Goal: Information Seeking & Learning: Learn about a topic

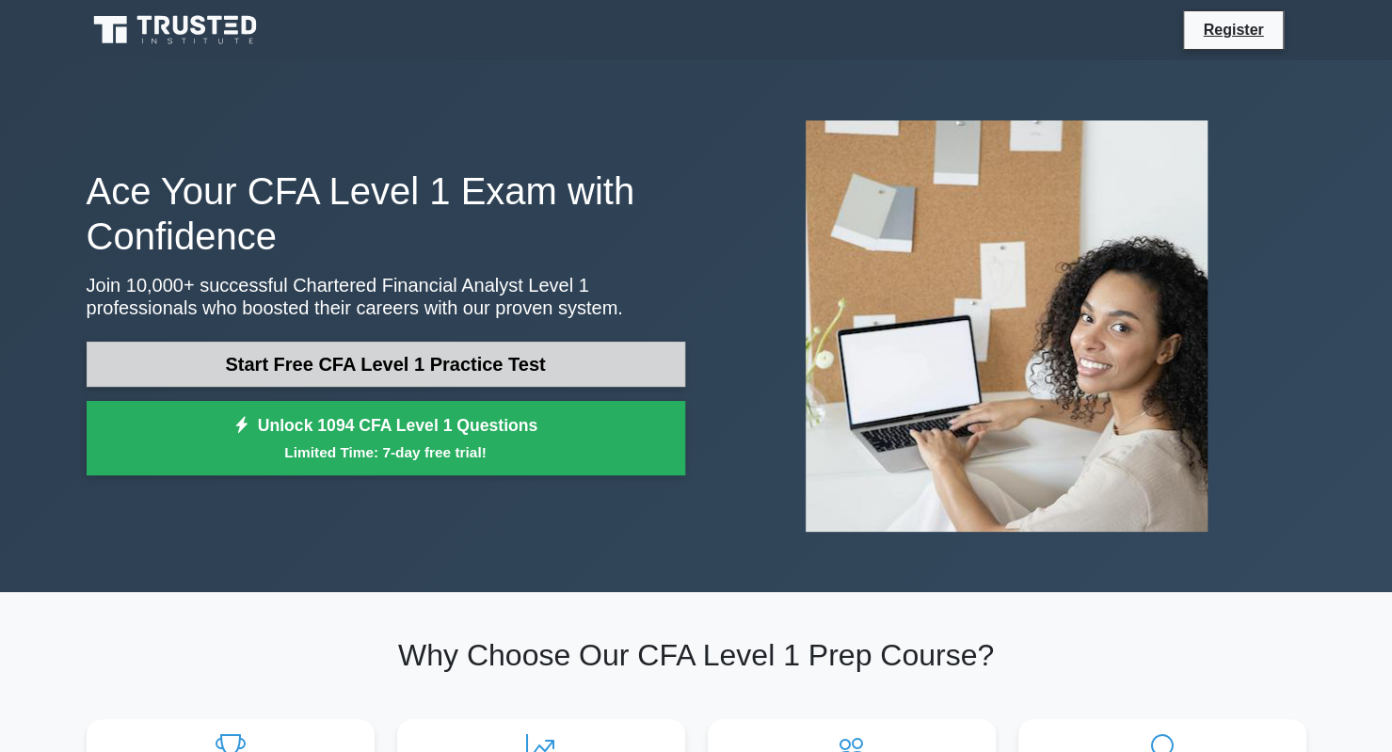
click at [417, 364] on link "Start Free CFA Level 1 Practice Test" at bounding box center [386, 364] width 599 height 45
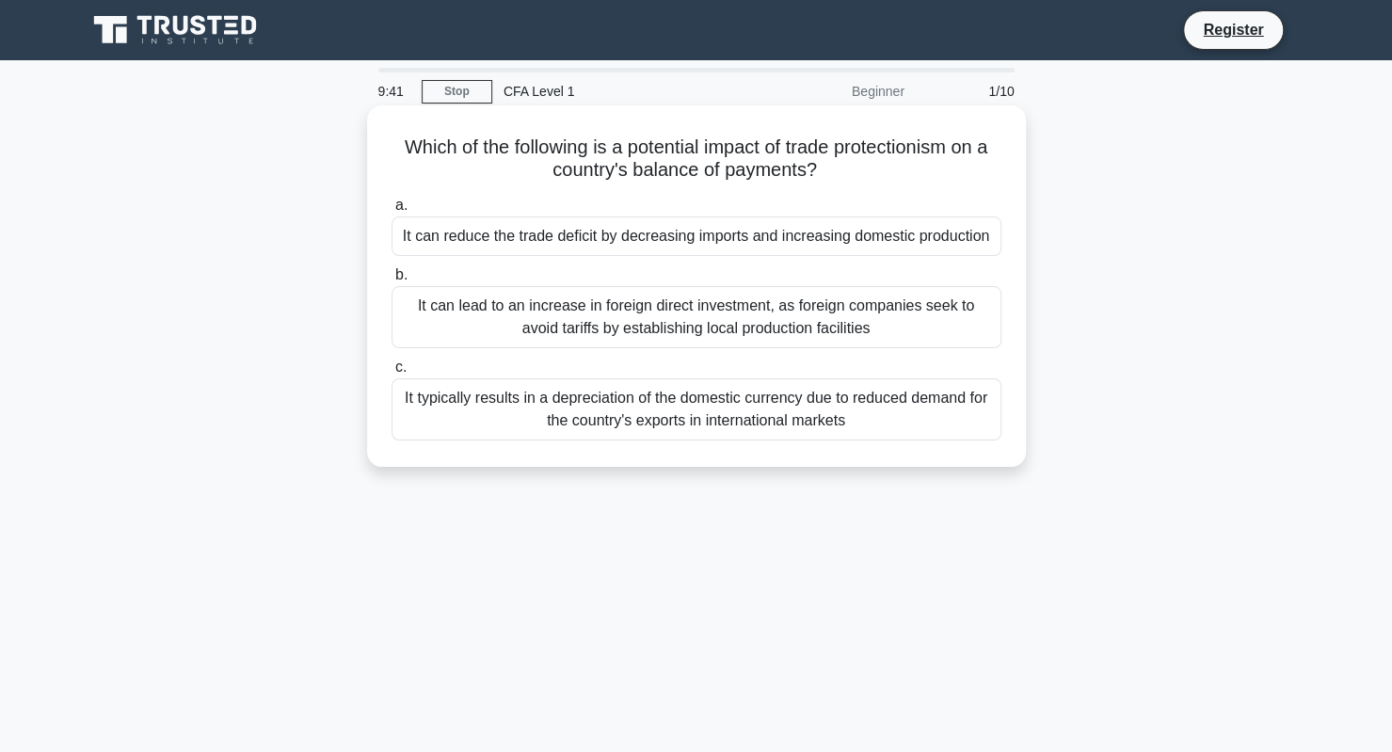
click at [970, 236] on div "It can reduce the trade deficit by decreasing imports and increasing domestic p…" at bounding box center [697, 236] width 610 height 40
click at [392, 212] on input "a. It can reduce the trade deficit by decreasing imports and increasing domesti…" at bounding box center [392, 206] width 0 height 12
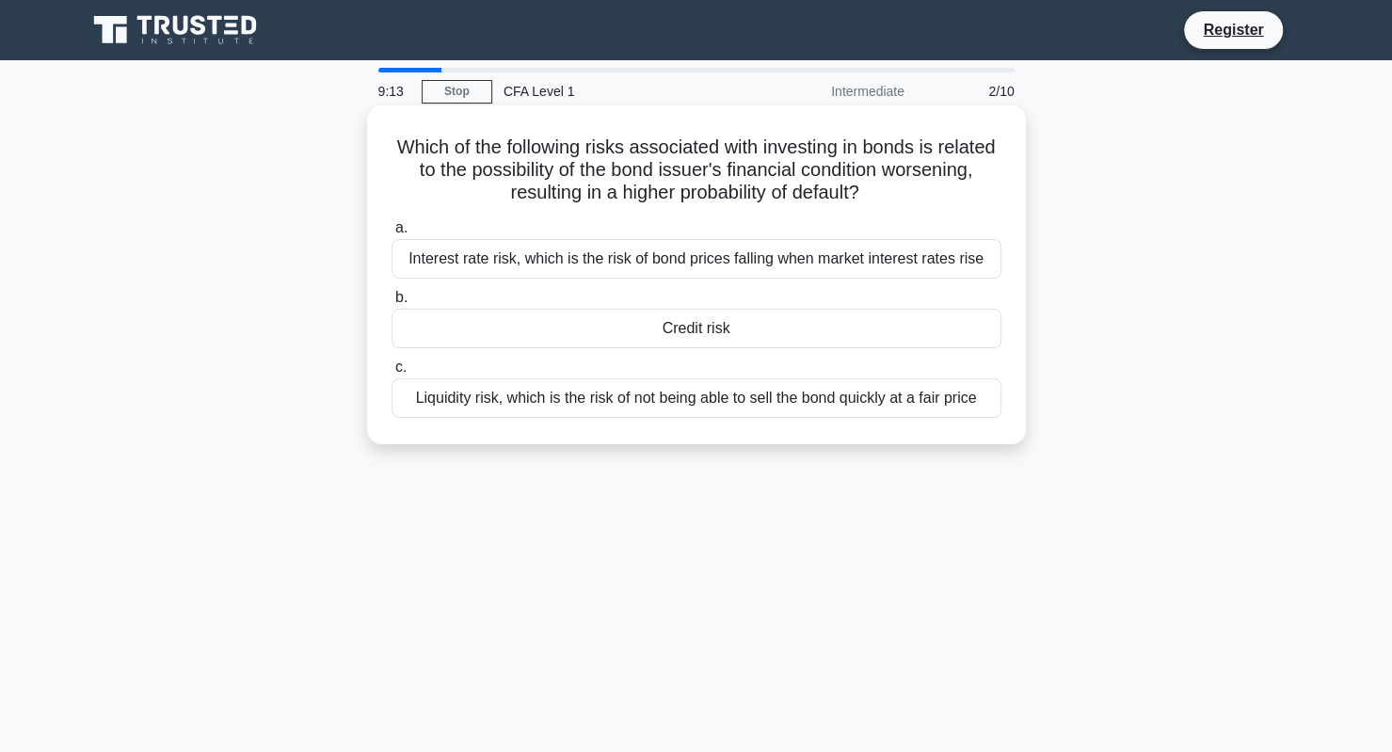
click at [665, 330] on div "Credit risk" at bounding box center [697, 329] width 610 height 40
click at [392, 304] on input "b. Credit risk" at bounding box center [392, 298] width 0 height 12
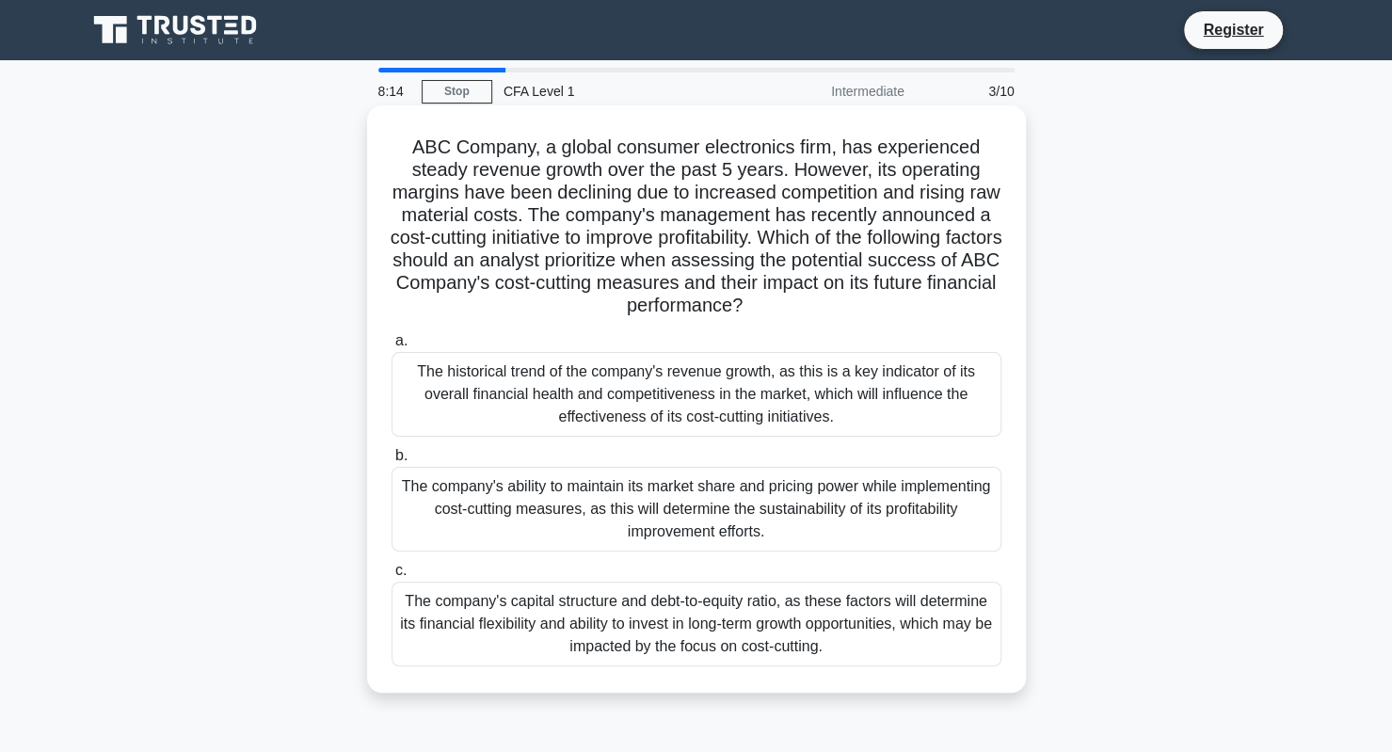
click at [765, 517] on div "The company's ability to maintain its market share and pricing power while impl…" at bounding box center [697, 509] width 610 height 85
click at [392, 462] on input "b. The company's ability to maintain its market share and pricing power while i…" at bounding box center [392, 456] width 0 height 12
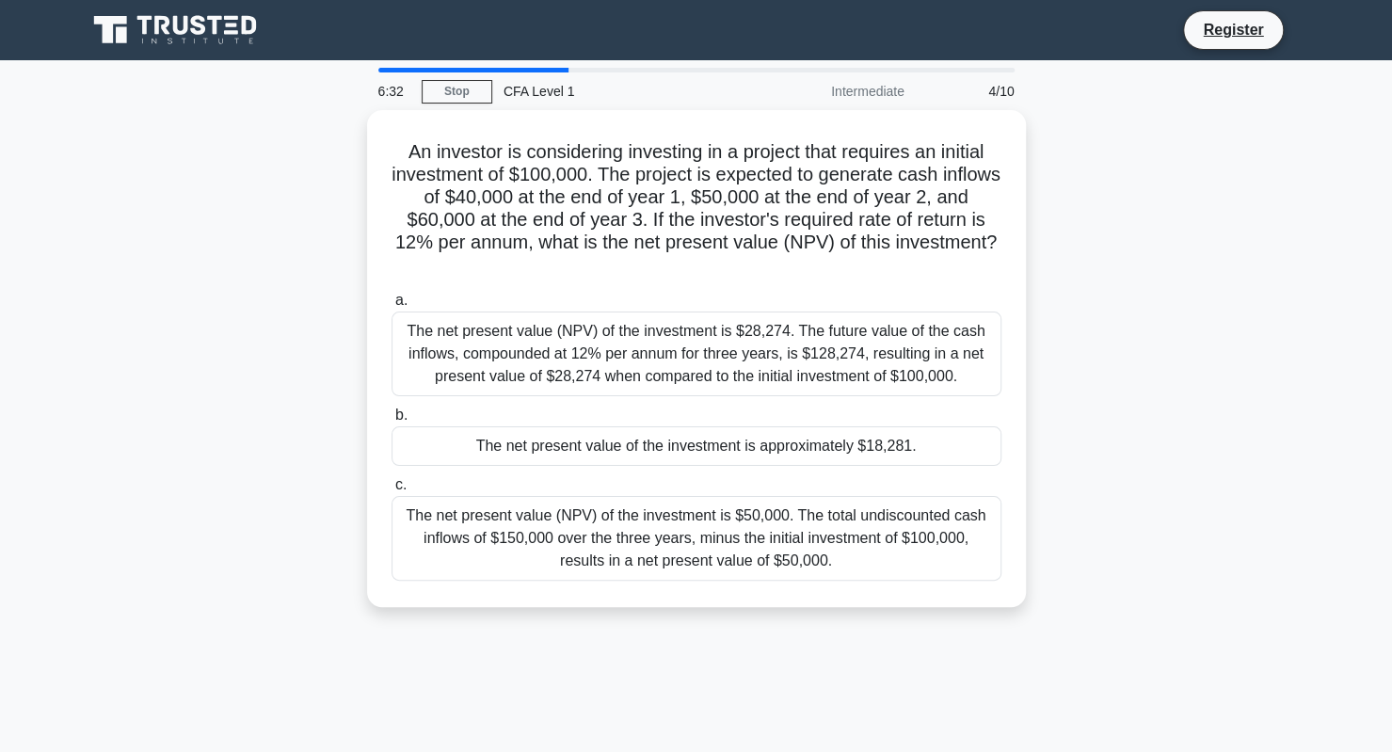
click at [1116, 588] on div "An investor is considering investing in a project that requires an initial inve…" at bounding box center [696, 370] width 1242 height 520
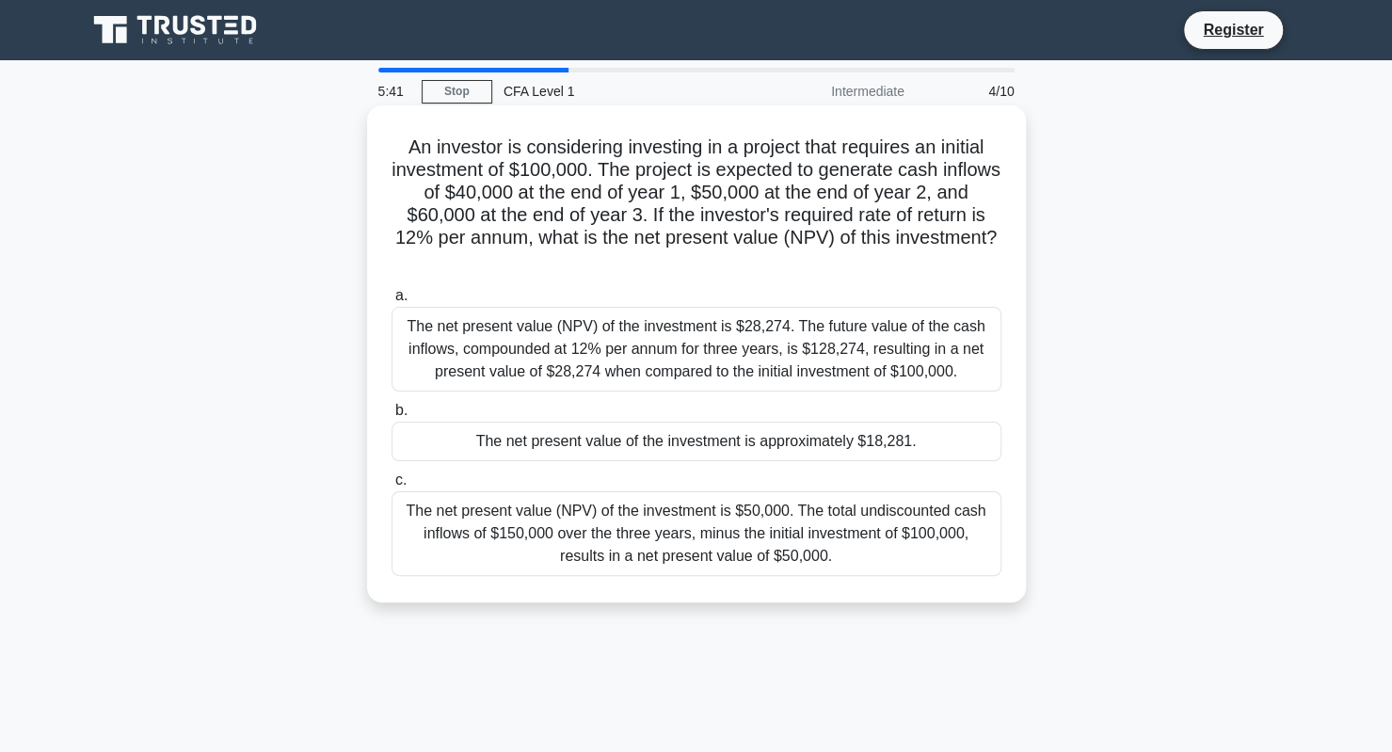
click at [739, 238] on h5 "An investor is considering investing in a project that requires an initial inve…" at bounding box center [697, 204] width 614 height 137
drag, startPoint x: 730, startPoint y: 241, endPoint x: 896, endPoint y: 249, distance: 165.9
click at [896, 249] on h5 "An investor is considering investing in a project that requires an initial inve…" at bounding box center [697, 204] width 614 height 137
click at [719, 461] on div "a. The net present value (NPV) of the investment is $28,274. The future value o…" at bounding box center [696, 429] width 632 height 299
click at [745, 451] on div "The net present value of the investment is approximately $18,281." at bounding box center [697, 442] width 610 height 40
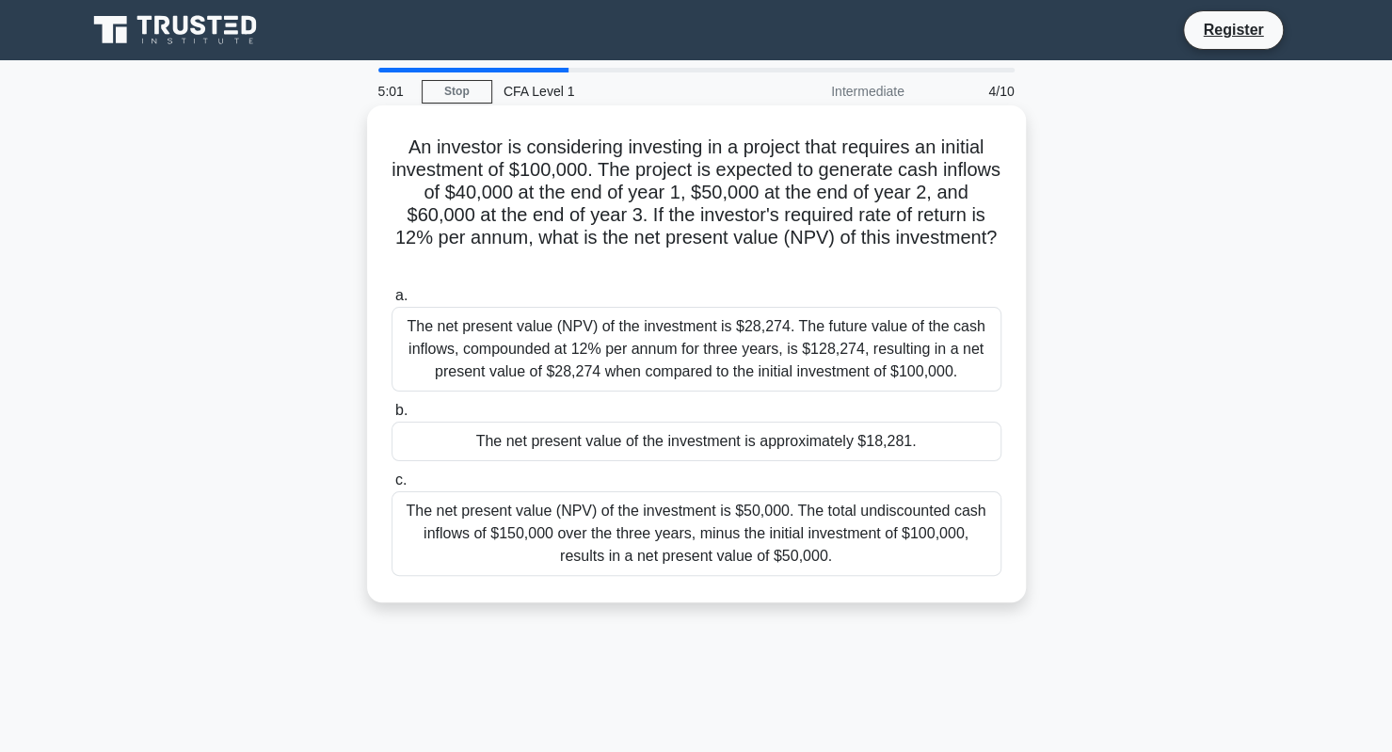
click at [392, 417] on input "b. The net present value of the investment is approximately $18,281." at bounding box center [392, 411] width 0 height 12
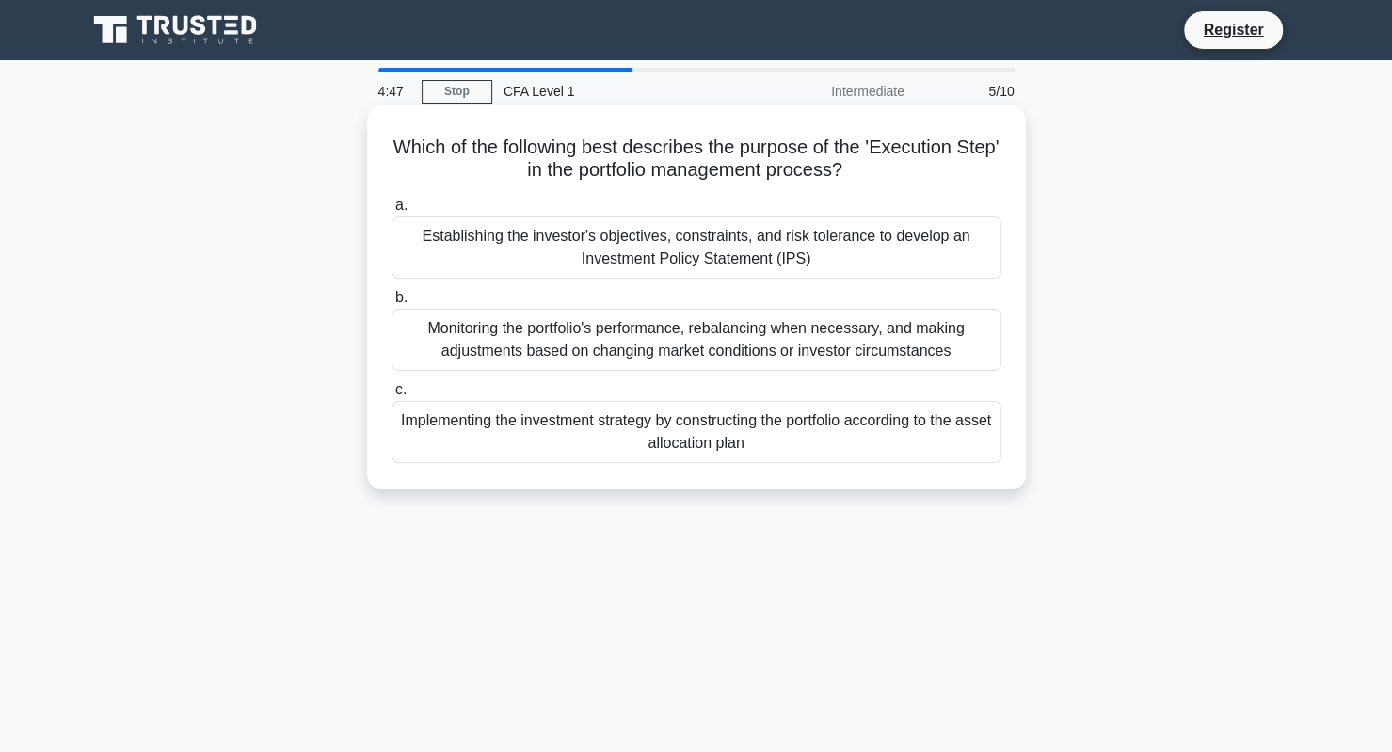
click at [744, 443] on div "Implementing the investment strategy by constructing the portfolio according to…" at bounding box center [697, 432] width 610 height 62
click at [392, 396] on input "c. Implementing the investment strategy by constructing the portfolio according…" at bounding box center [392, 390] width 0 height 12
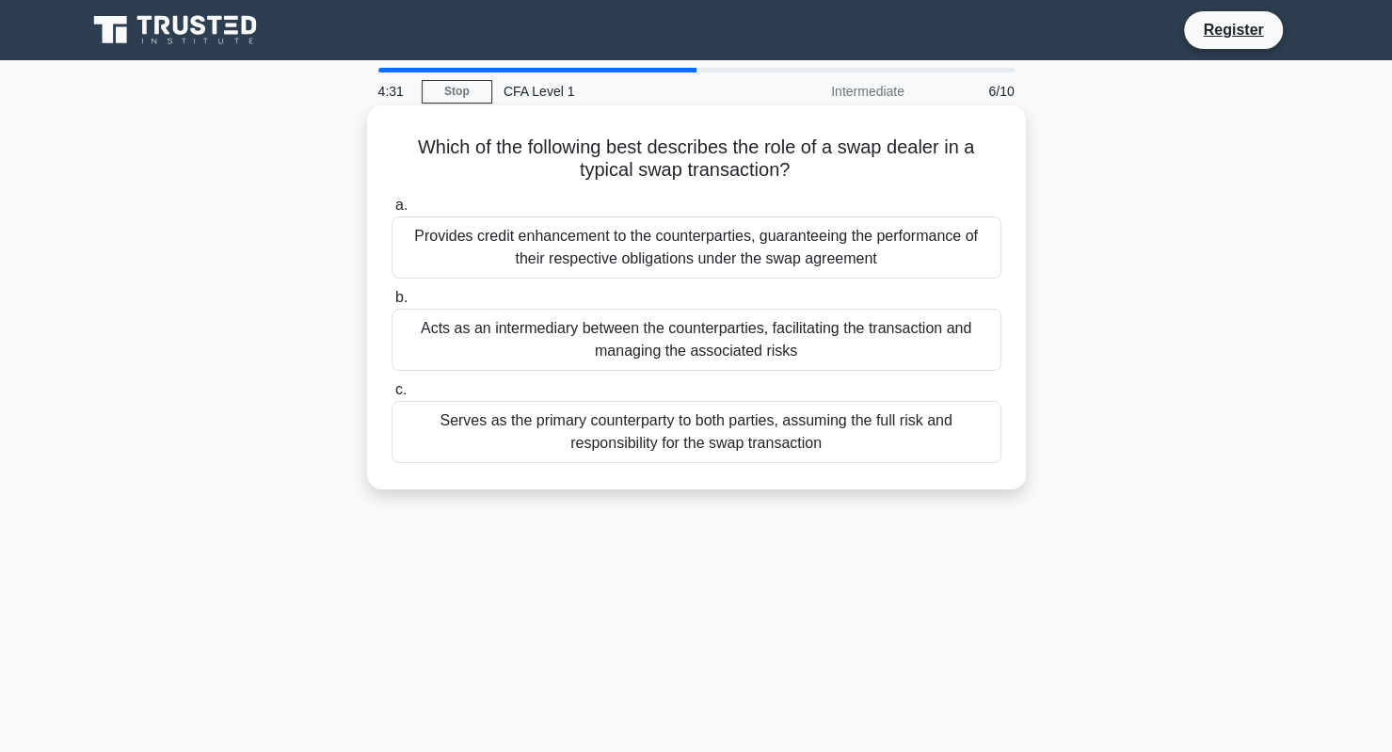
click at [670, 340] on div "Acts as an intermediary between the counterparties, facilitating the transactio…" at bounding box center [697, 340] width 610 height 62
click at [392, 304] on input "b. Acts as an intermediary between the counterparties, facilitating the transac…" at bounding box center [392, 298] width 0 height 12
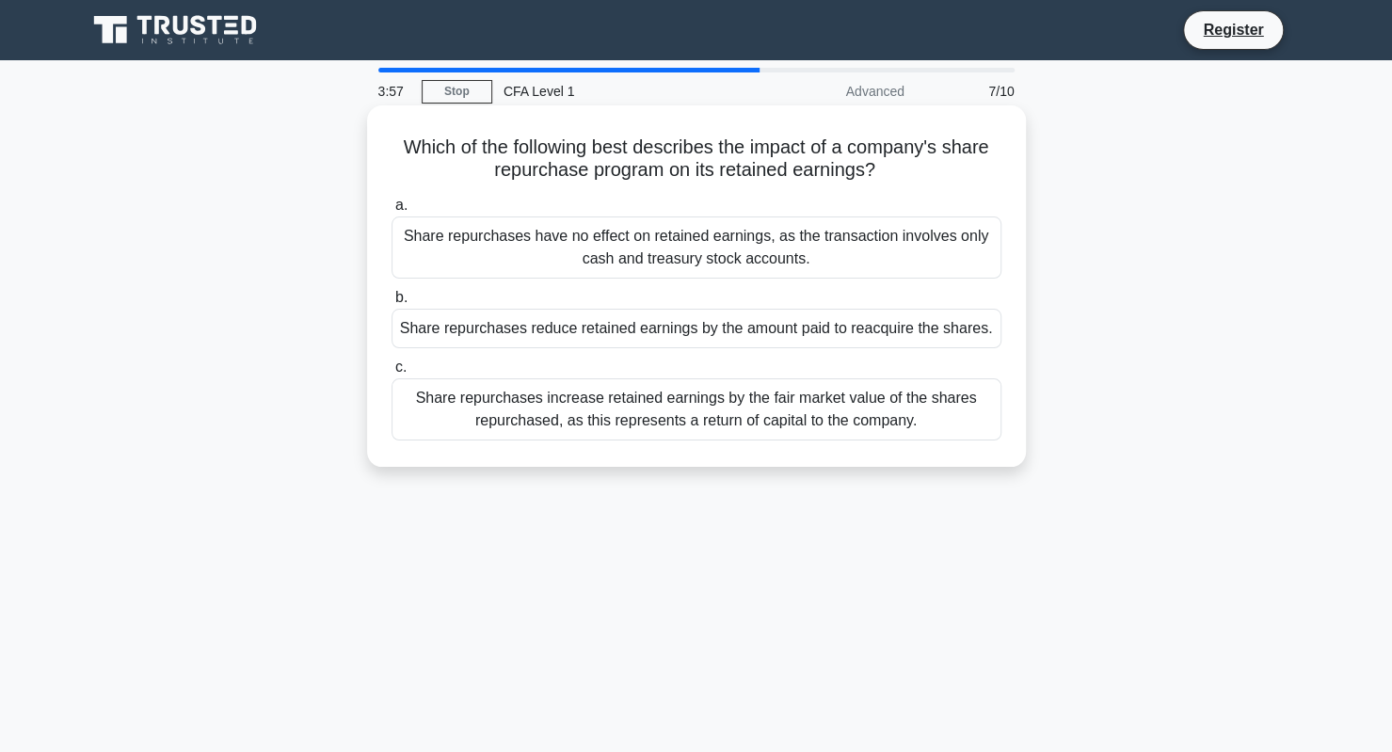
click at [958, 422] on div "Share repurchases increase retained earnings by the fair market value of the sh…" at bounding box center [697, 409] width 610 height 62
click at [392, 374] on input "c. Share repurchases increase retained earnings by the fair market value of the…" at bounding box center [392, 367] width 0 height 12
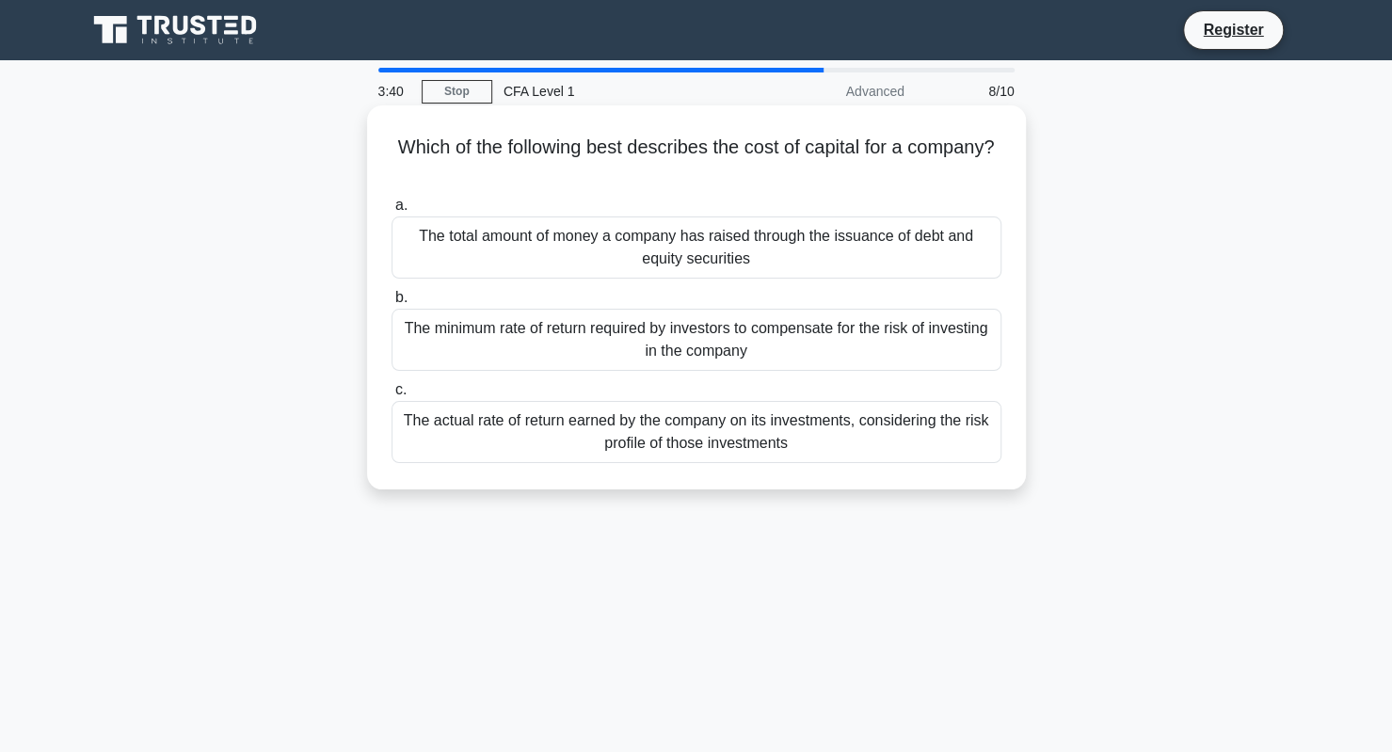
click at [903, 344] on div "The minimum rate of return required by investors to compensate for the risk of …" at bounding box center [697, 340] width 610 height 62
click at [392, 304] on input "b. The minimum rate of return required by investors to compensate for the risk …" at bounding box center [392, 298] width 0 height 12
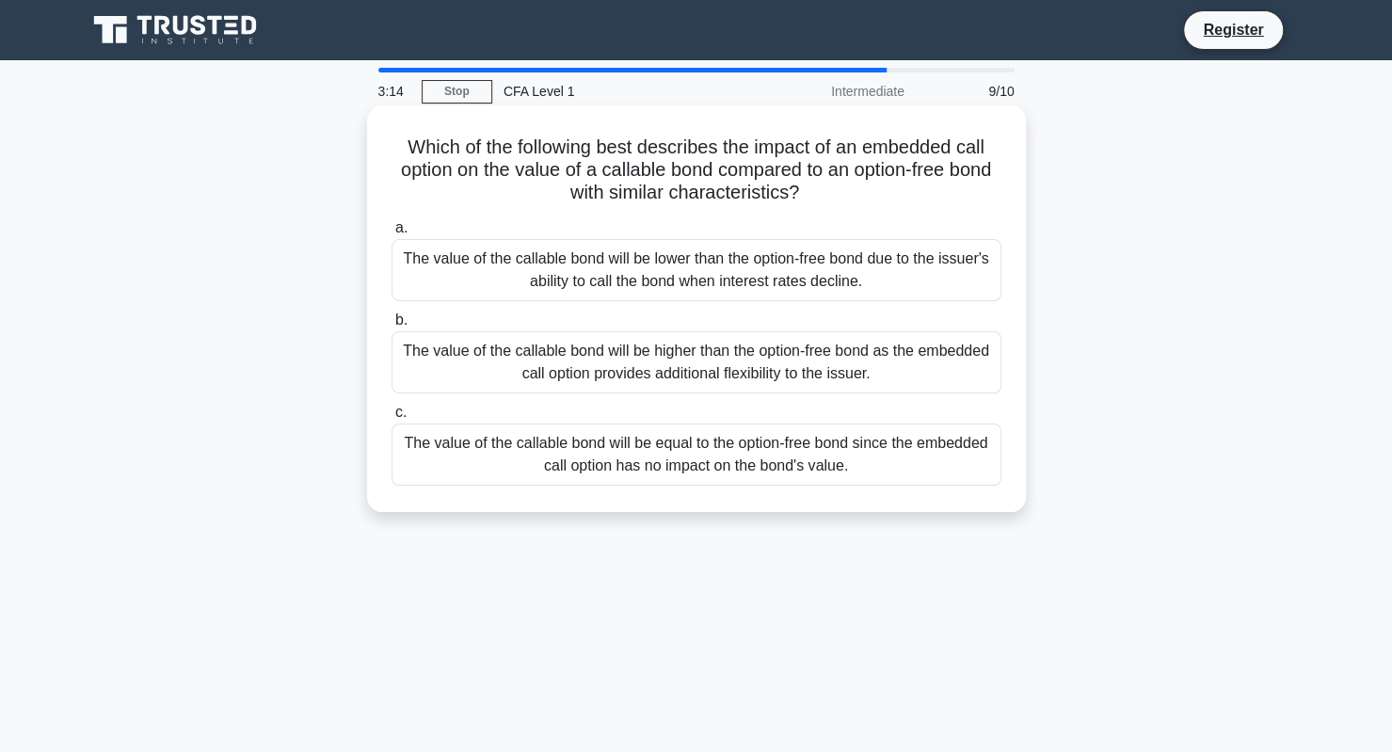
click at [886, 355] on div "The value of the callable bond will be higher than the option-free bond as the …" at bounding box center [697, 362] width 610 height 62
click at [392, 327] on input "b. The value of the callable bond will be higher than the option-free bond as t…" at bounding box center [392, 320] width 0 height 12
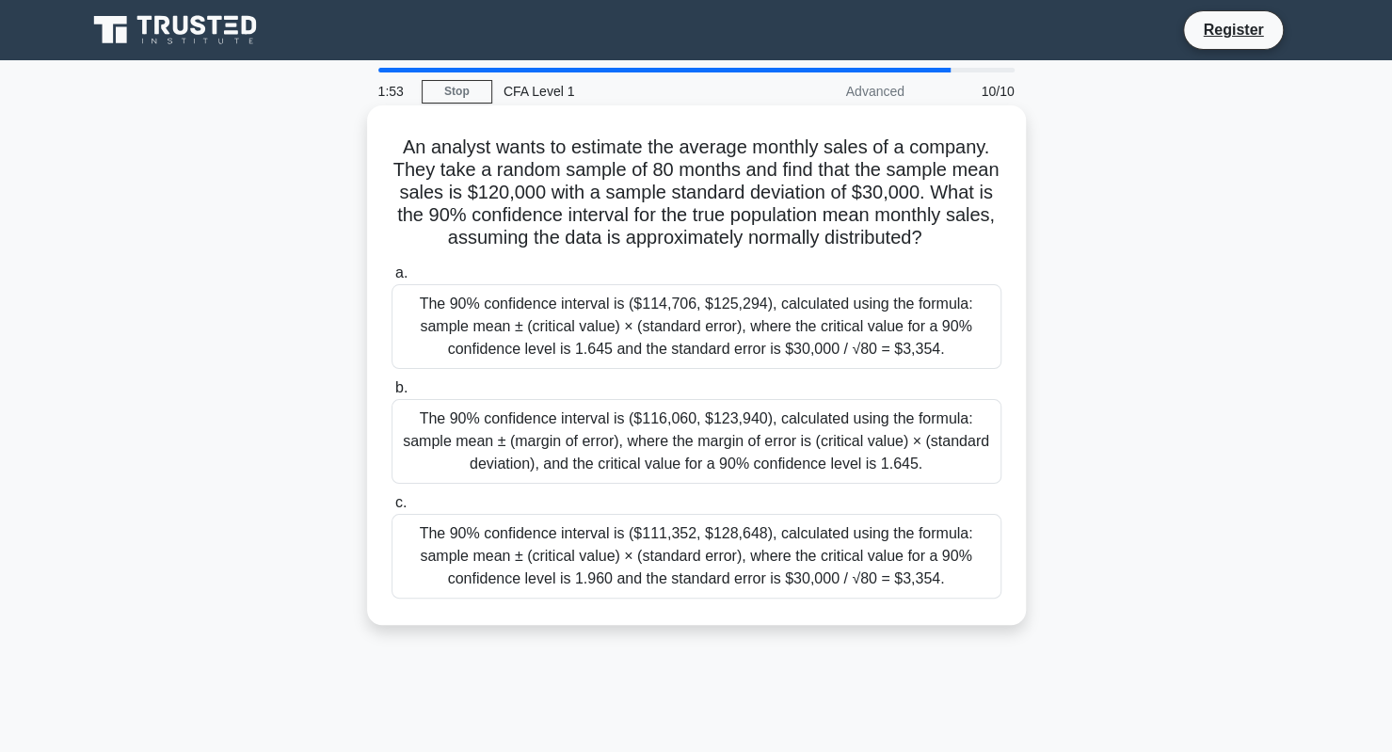
click at [835, 357] on div "The 90% confidence interval is ($114,706, $125,294), calculated using the formu…" at bounding box center [697, 326] width 610 height 85
click at [392, 280] on input "a. The 90% confidence interval is ($114,706, $125,294), calculated using the fo…" at bounding box center [392, 273] width 0 height 12
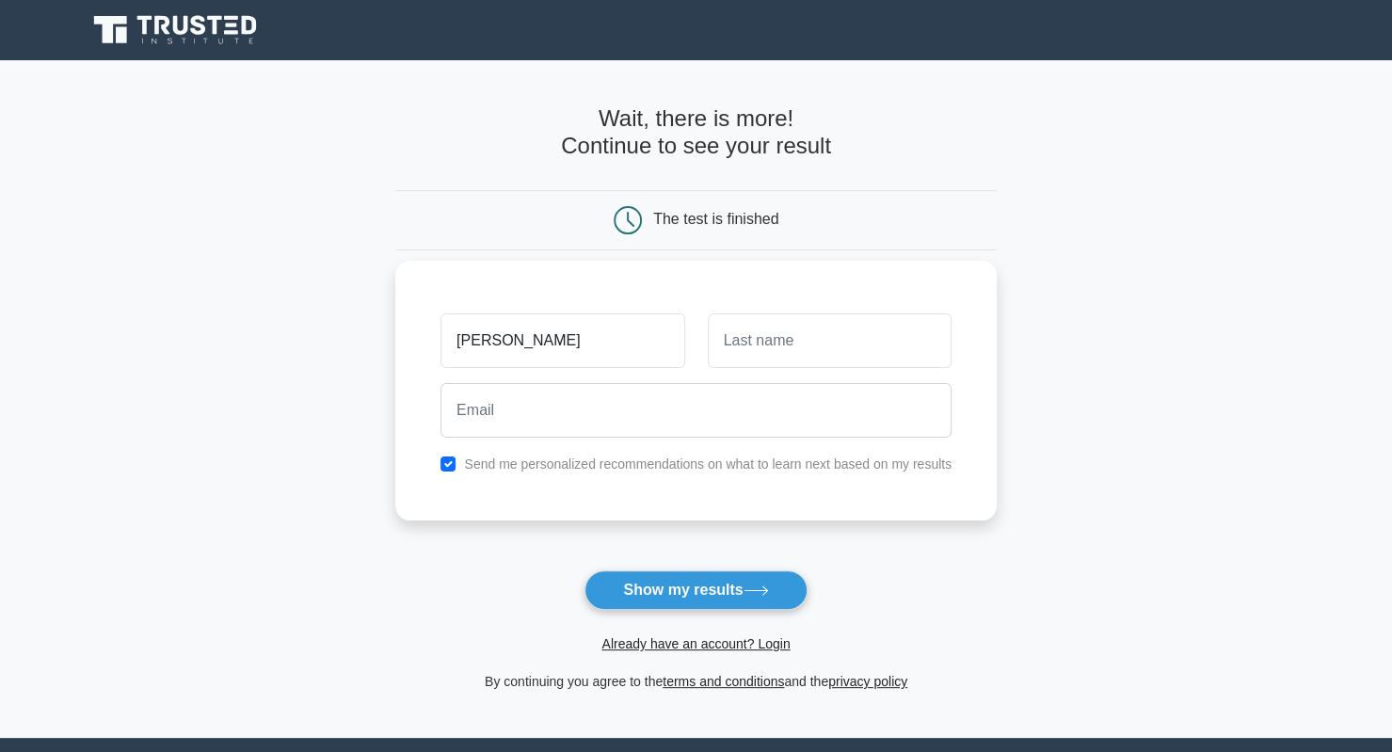
type input "[PERSON_NAME]"
click at [773, 350] on input "text" at bounding box center [830, 340] width 244 height 55
type input "Dal Collo"
click at [451, 466] on input "checkbox" at bounding box center [447, 463] width 15 height 15
checkbox input "false"
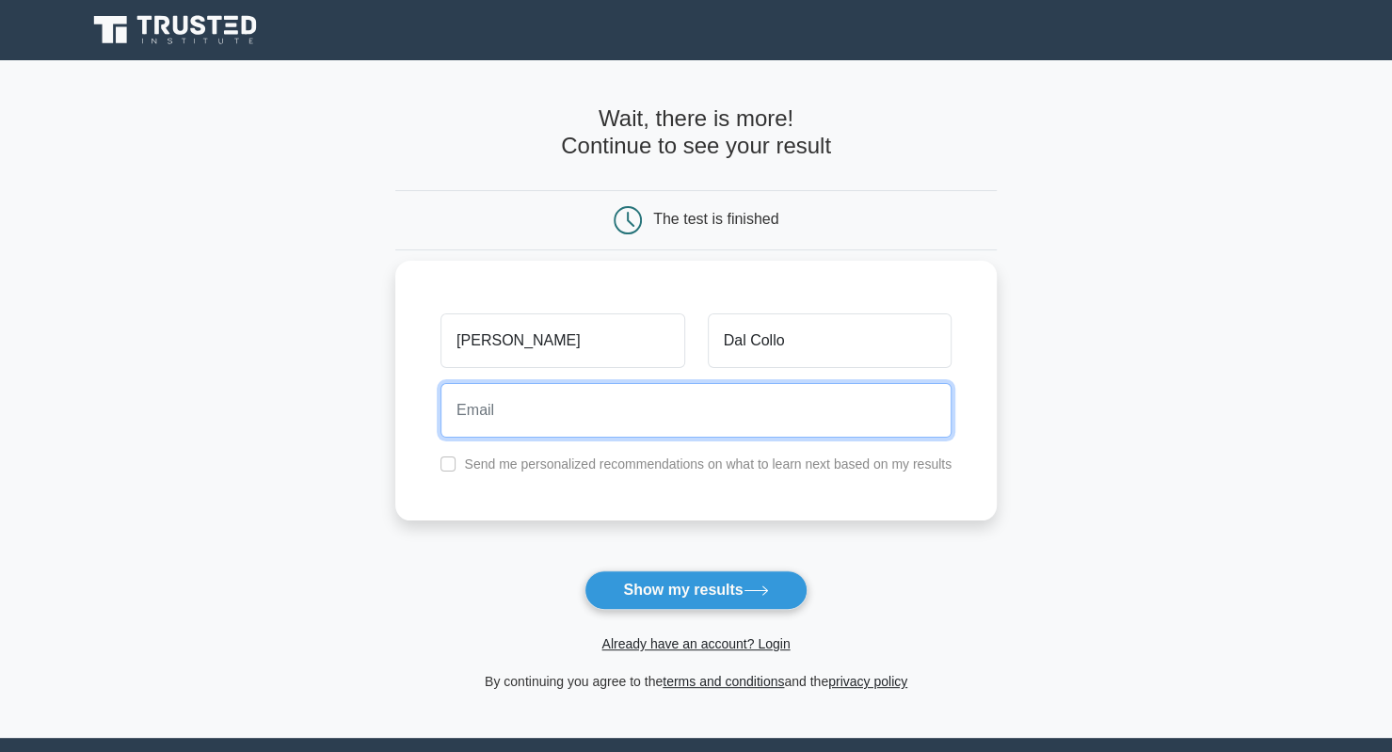
click at [500, 417] on input "email" at bounding box center [695, 410] width 511 height 55
type input "nicola.dalcollo@gmail.com"
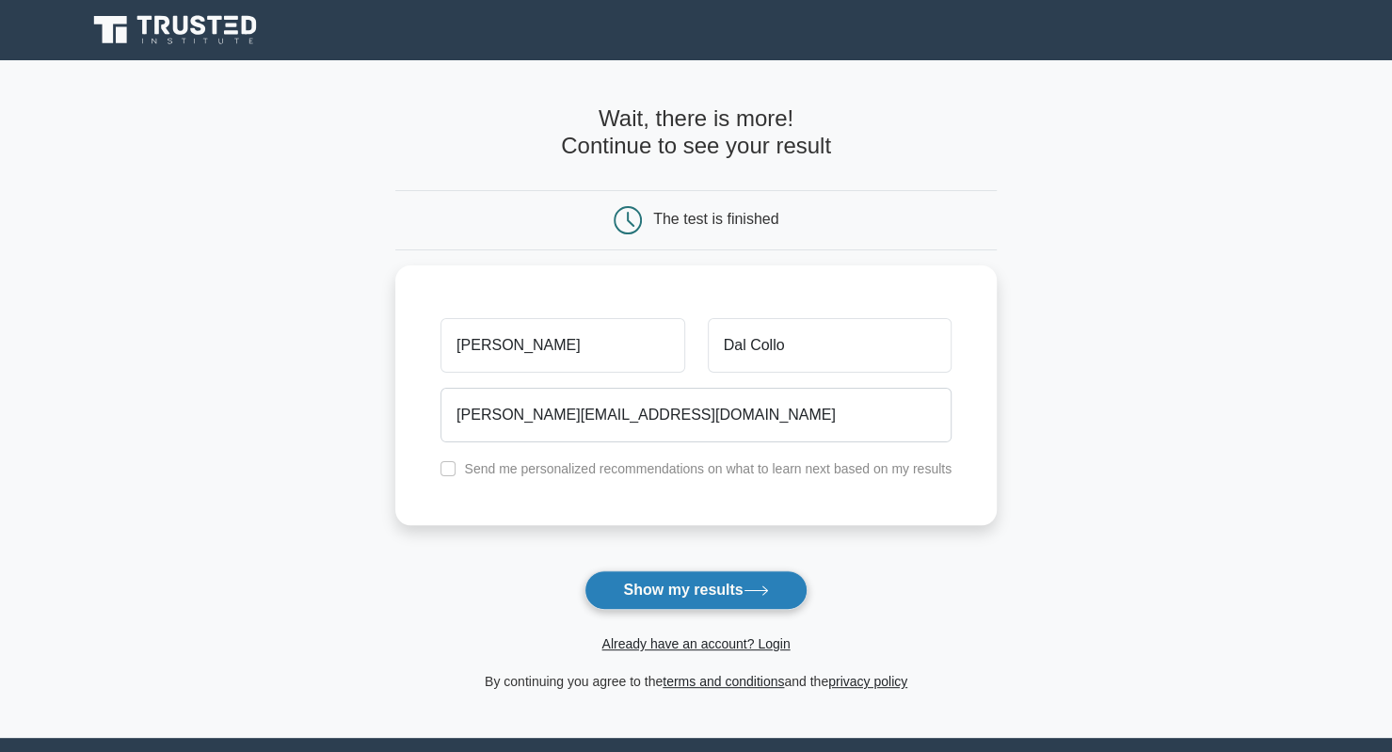
click at [725, 598] on button "Show my results" at bounding box center [695, 590] width 222 height 40
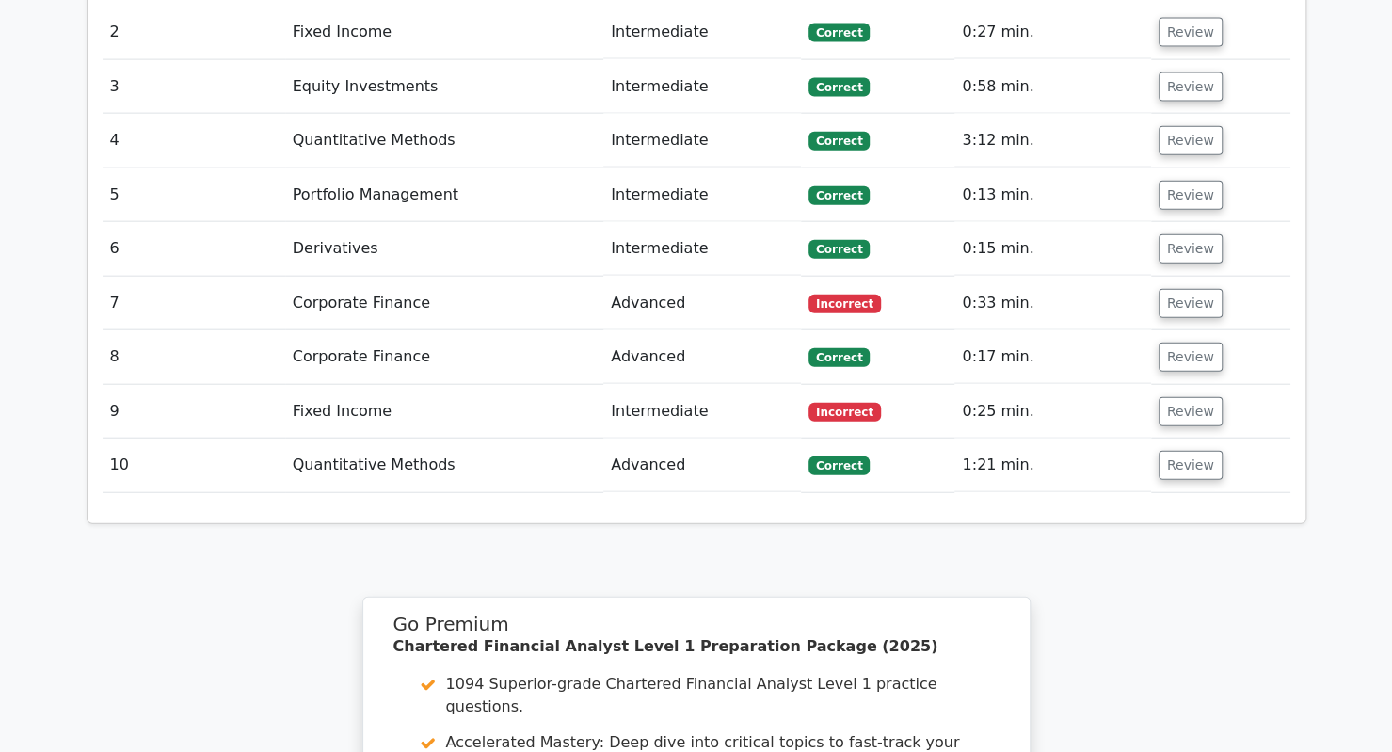
scroll to position [2511, 0]
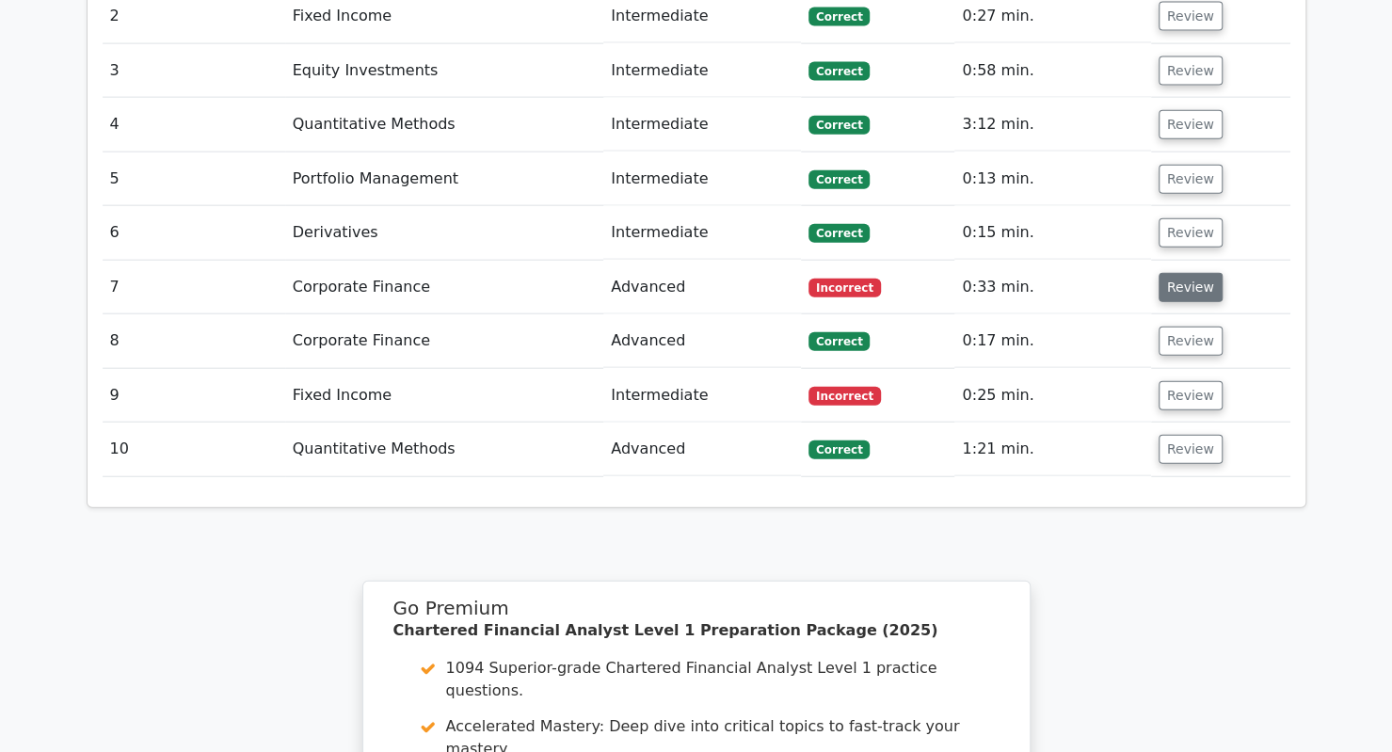
click at [1199, 273] on button "Review" at bounding box center [1191, 287] width 64 height 29
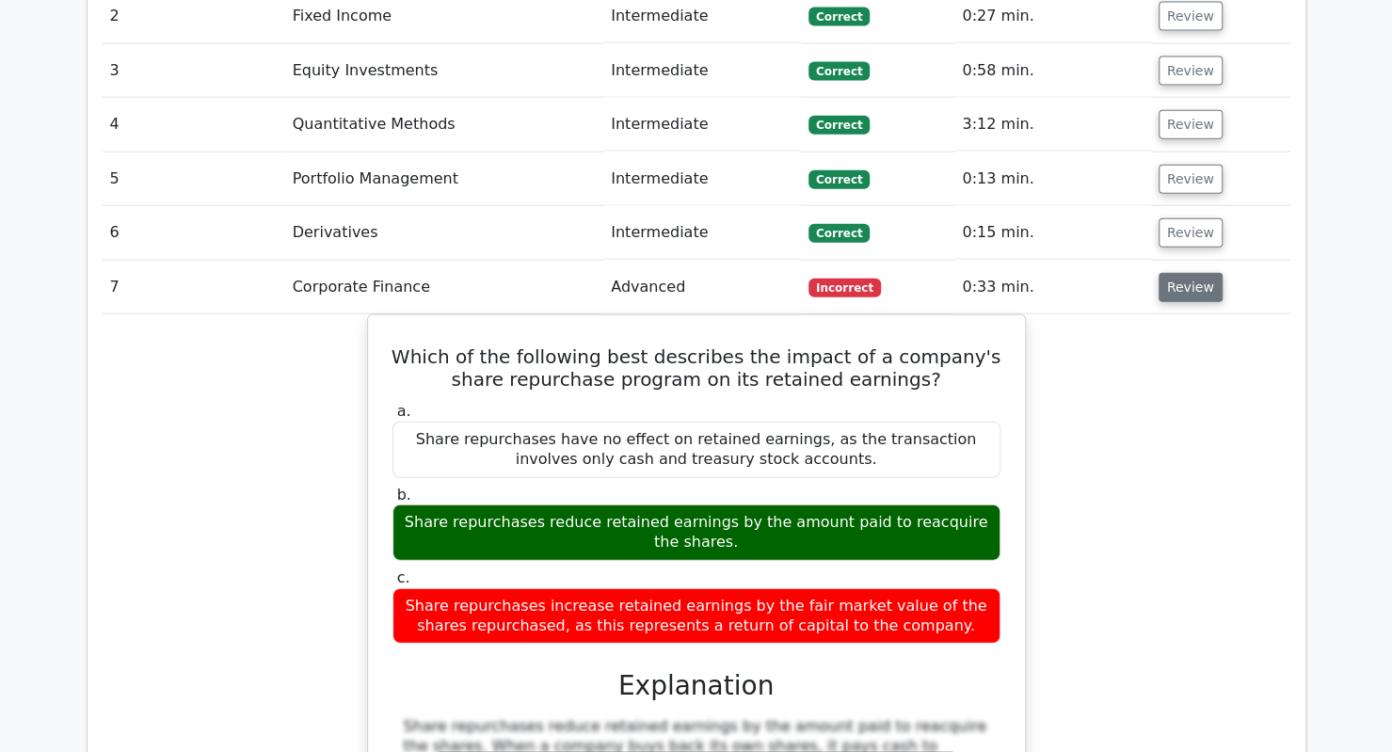
click at [1169, 273] on button "Review" at bounding box center [1191, 287] width 64 height 29
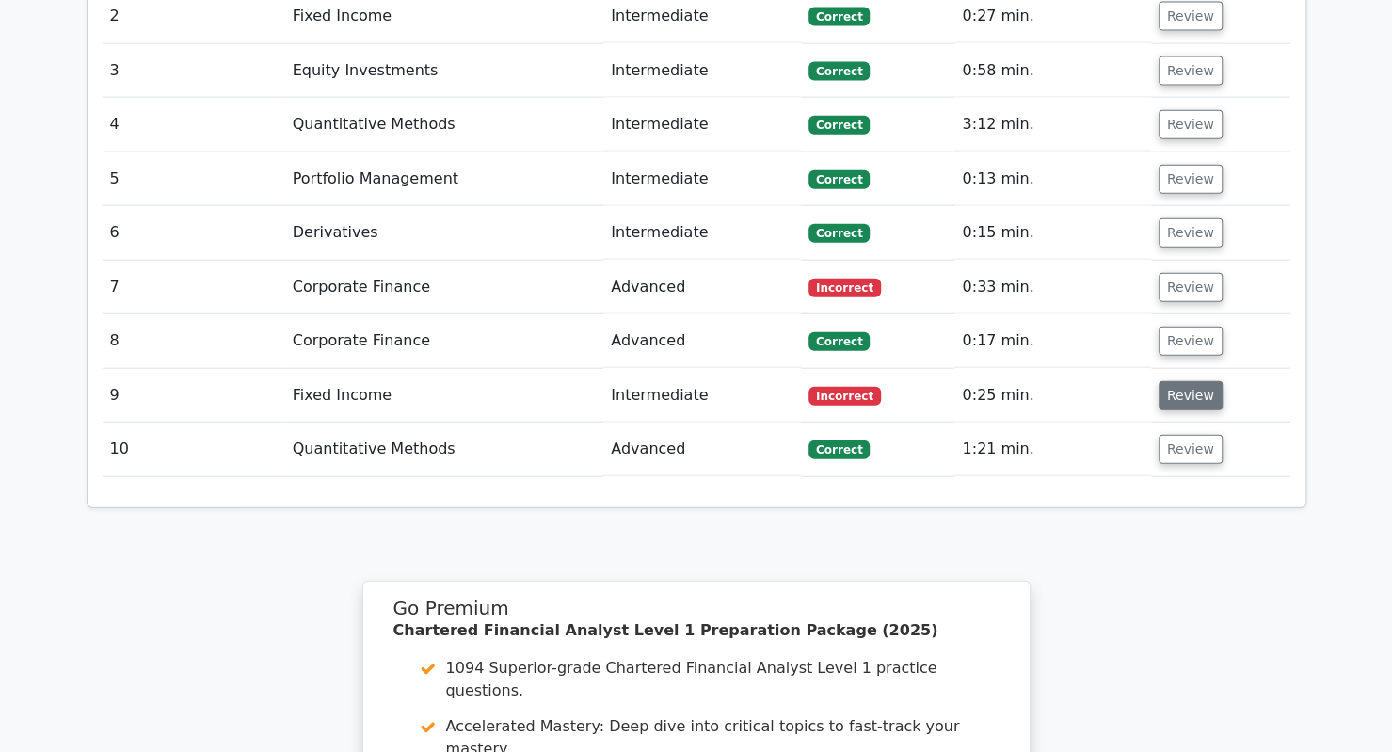
click at [1179, 381] on button "Review" at bounding box center [1191, 395] width 64 height 29
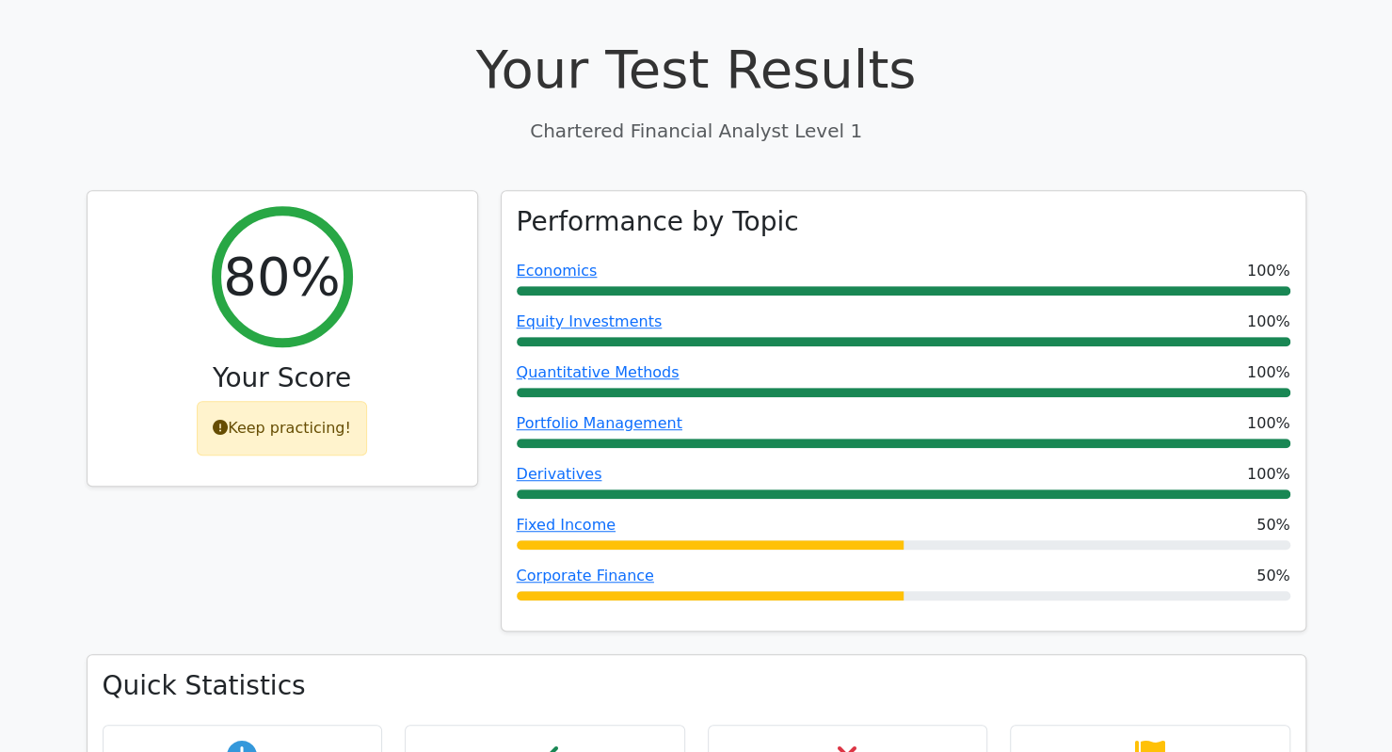
scroll to position [535, 0]
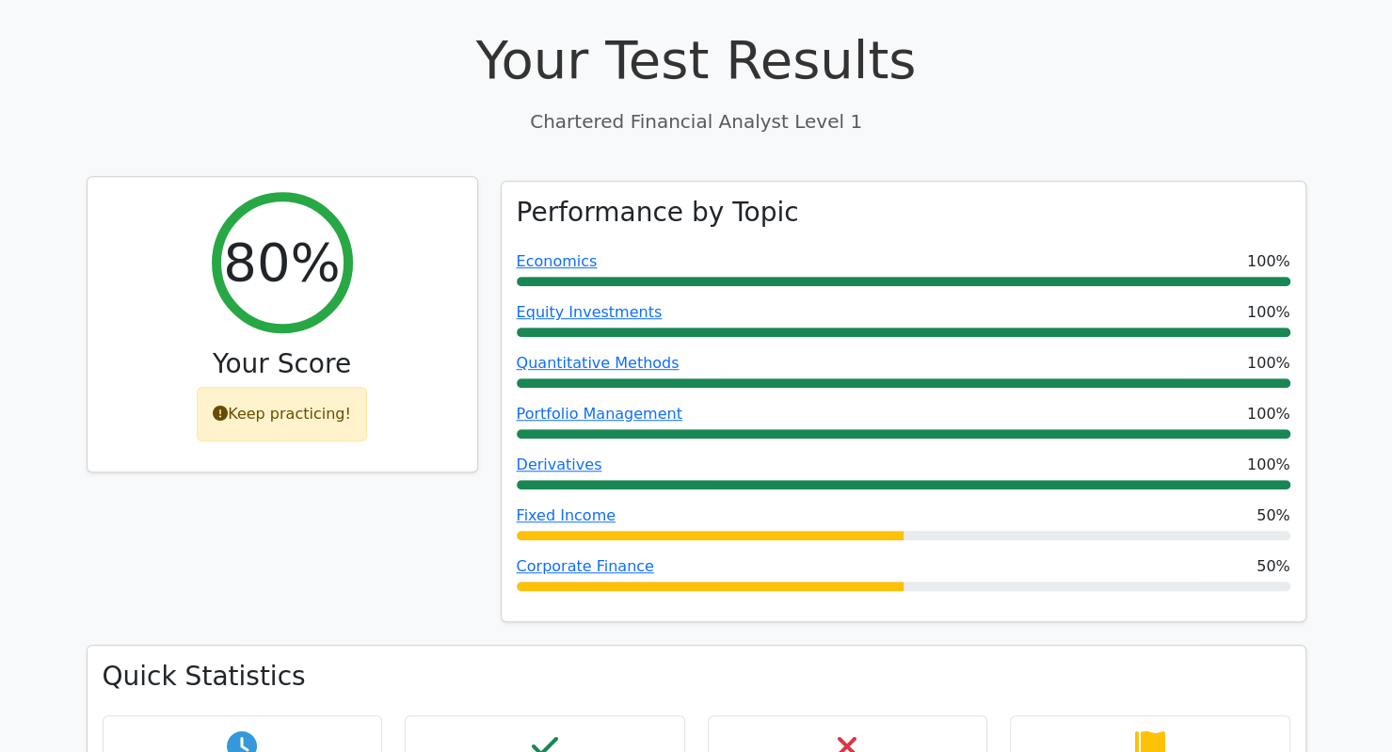
click at [222, 406] on icon at bounding box center [220, 413] width 15 height 15
